Goal: Task Accomplishment & Management: Use online tool/utility

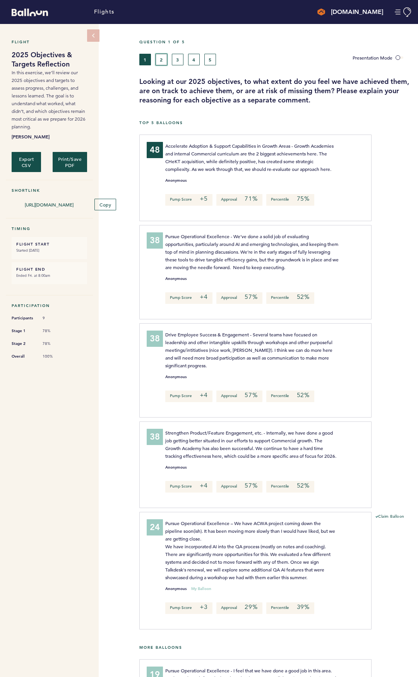
click at [161, 59] on button "2" at bounding box center [162, 60] width 12 height 12
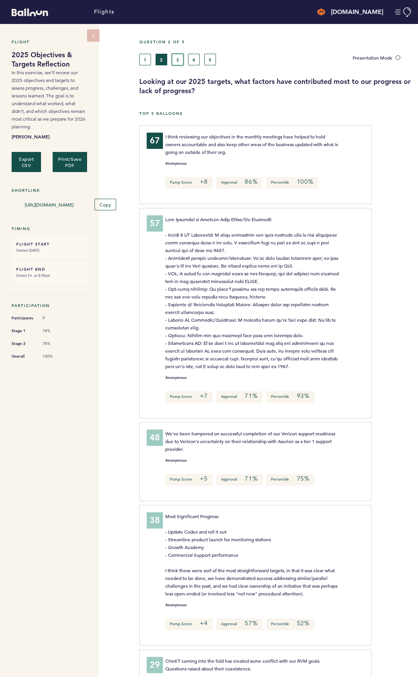
click at [177, 62] on button "3" at bounding box center [178, 60] width 12 height 12
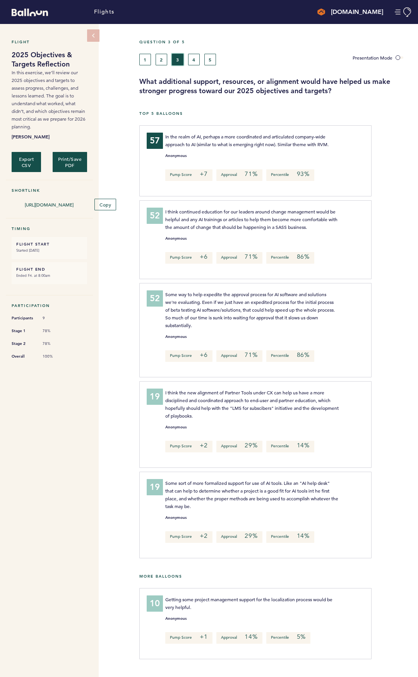
scroll to position [0, 0]
click at [190, 62] on button "4" at bounding box center [194, 60] width 12 height 12
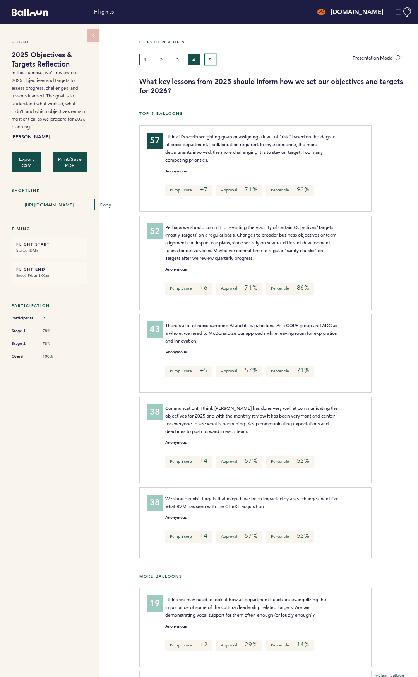
click at [206, 63] on button "5" at bounding box center [210, 60] width 12 height 12
